Goal: Task Accomplishment & Management: Use online tool/utility

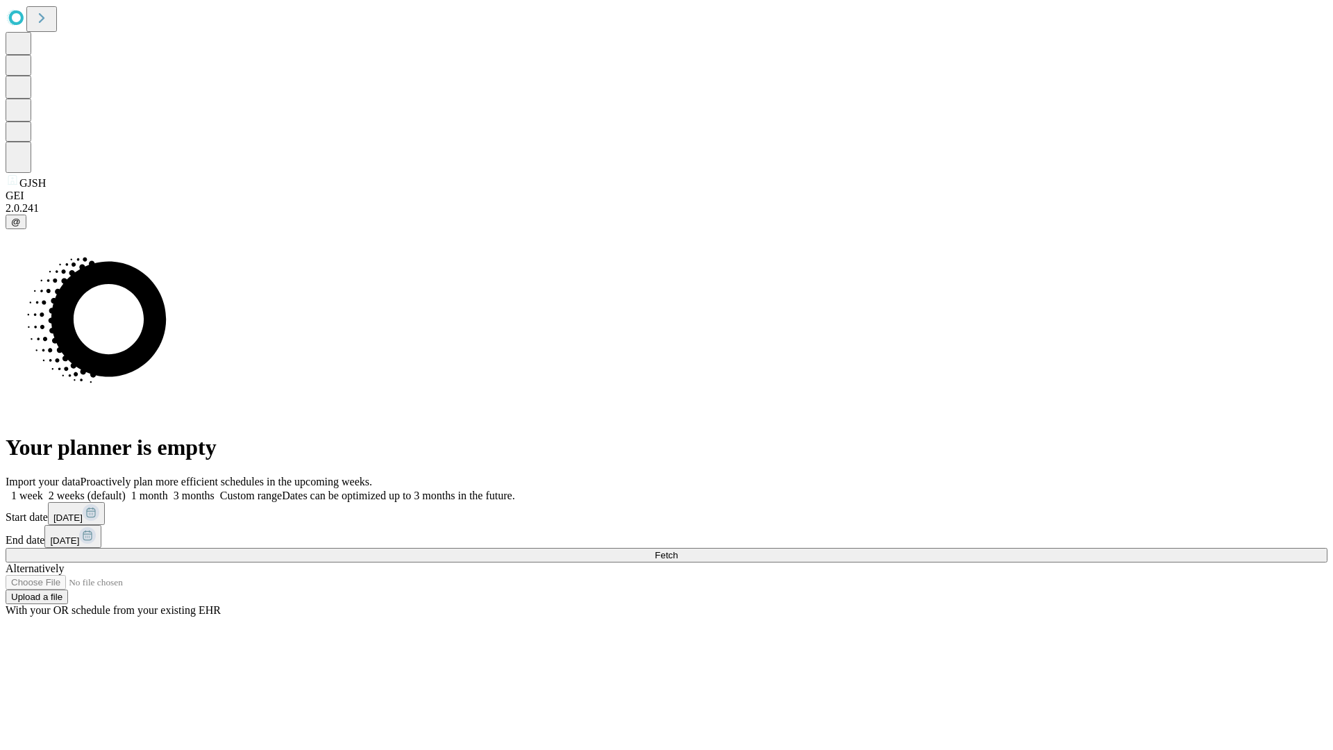
click at [677, 550] on span "Fetch" at bounding box center [666, 555] width 23 height 10
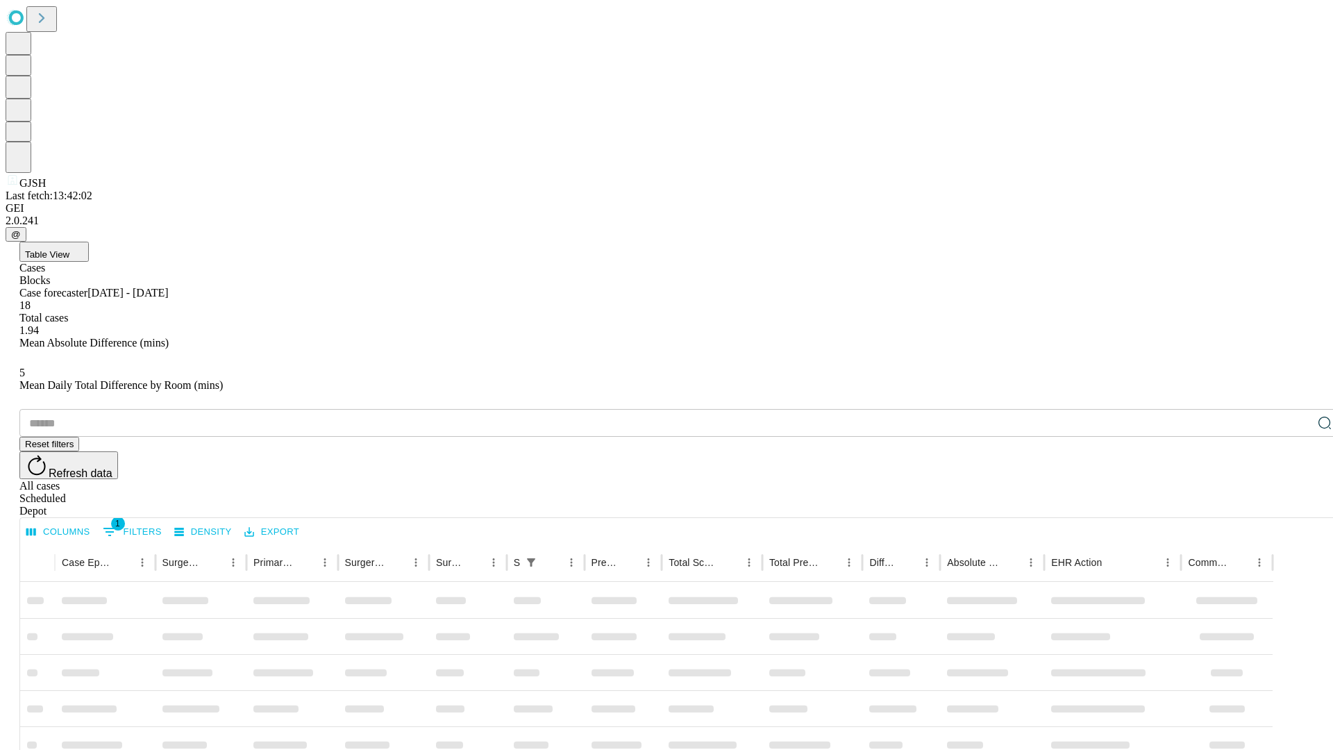
click at [1297, 505] on div "Depot" at bounding box center [680, 511] width 1322 height 12
